Goal: Task Accomplishment & Management: Use online tool/utility

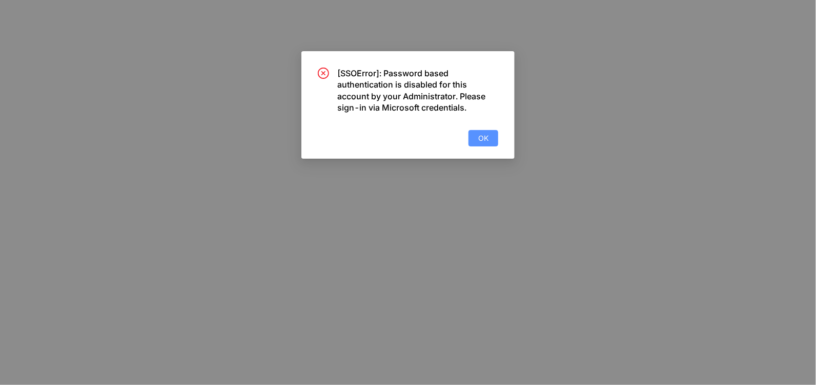
click at [493, 140] on button "OK" at bounding box center [484, 138] width 30 height 16
click at [484, 135] on span "OK" at bounding box center [483, 138] width 10 height 11
click at [484, 139] on span "OK" at bounding box center [483, 138] width 10 height 11
click at [482, 141] on span "OK" at bounding box center [483, 138] width 10 height 11
click at [484, 134] on span "OK" at bounding box center [483, 138] width 10 height 11
